Goal: Task Accomplishment & Management: Use online tool/utility

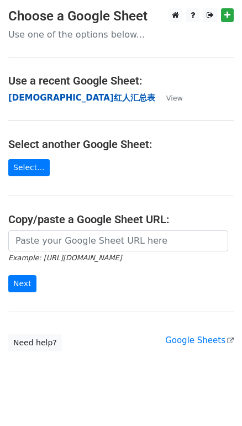
click at [38, 101] on strong "华人红人汇总表" at bounding box center [81, 98] width 147 height 10
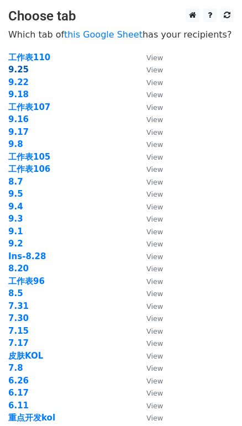
click at [22, 68] on strong "9.25" at bounding box center [18, 70] width 20 height 10
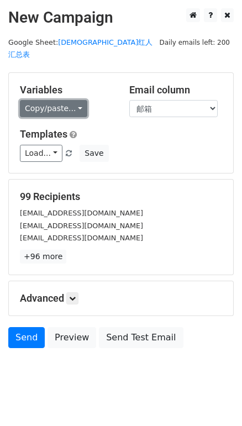
click at [46, 100] on link "Copy/paste..." at bounding box center [53, 108] width 67 height 17
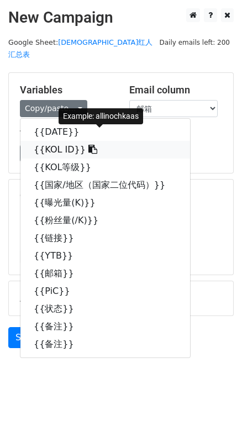
click at [67, 141] on link "{{KOL ID}}" at bounding box center [105, 150] width 170 height 18
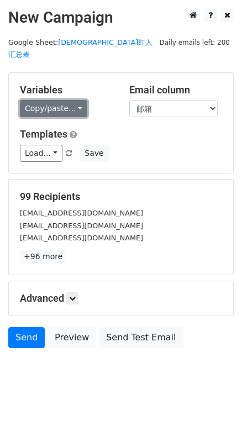
click at [41, 100] on link "Copy/paste..." at bounding box center [53, 108] width 67 height 17
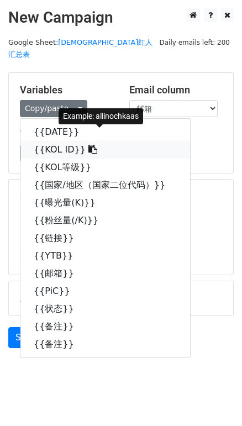
click at [61, 141] on link "{{KOL ID}}" at bounding box center [105, 150] width 170 height 18
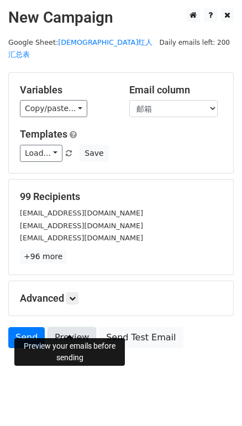
click at [64, 327] on link "Preview" at bounding box center [72, 337] width 49 height 21
click at [59, 327] on link "Preview" at bounding box center [72, 337] width 49 height 21
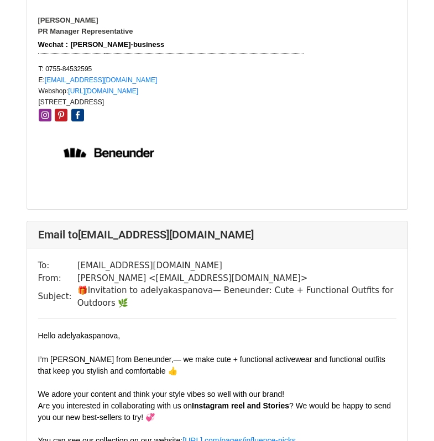
scroll to position [608, 0]
